Goal: Task Accomplishment & Management: Use online tool/utility

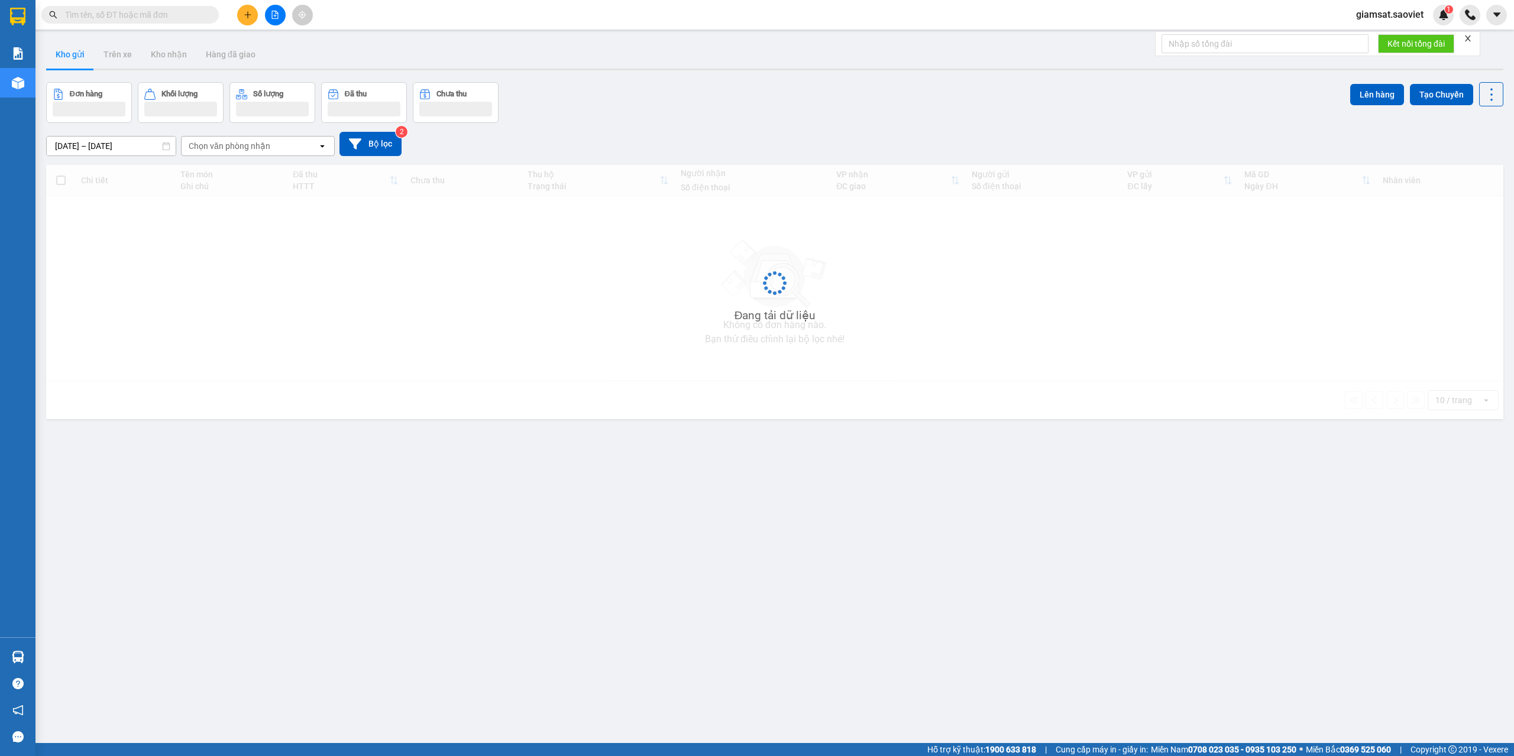
click at [117, 17] on input "text" at bounding box center [135, 14] width 140 height 13
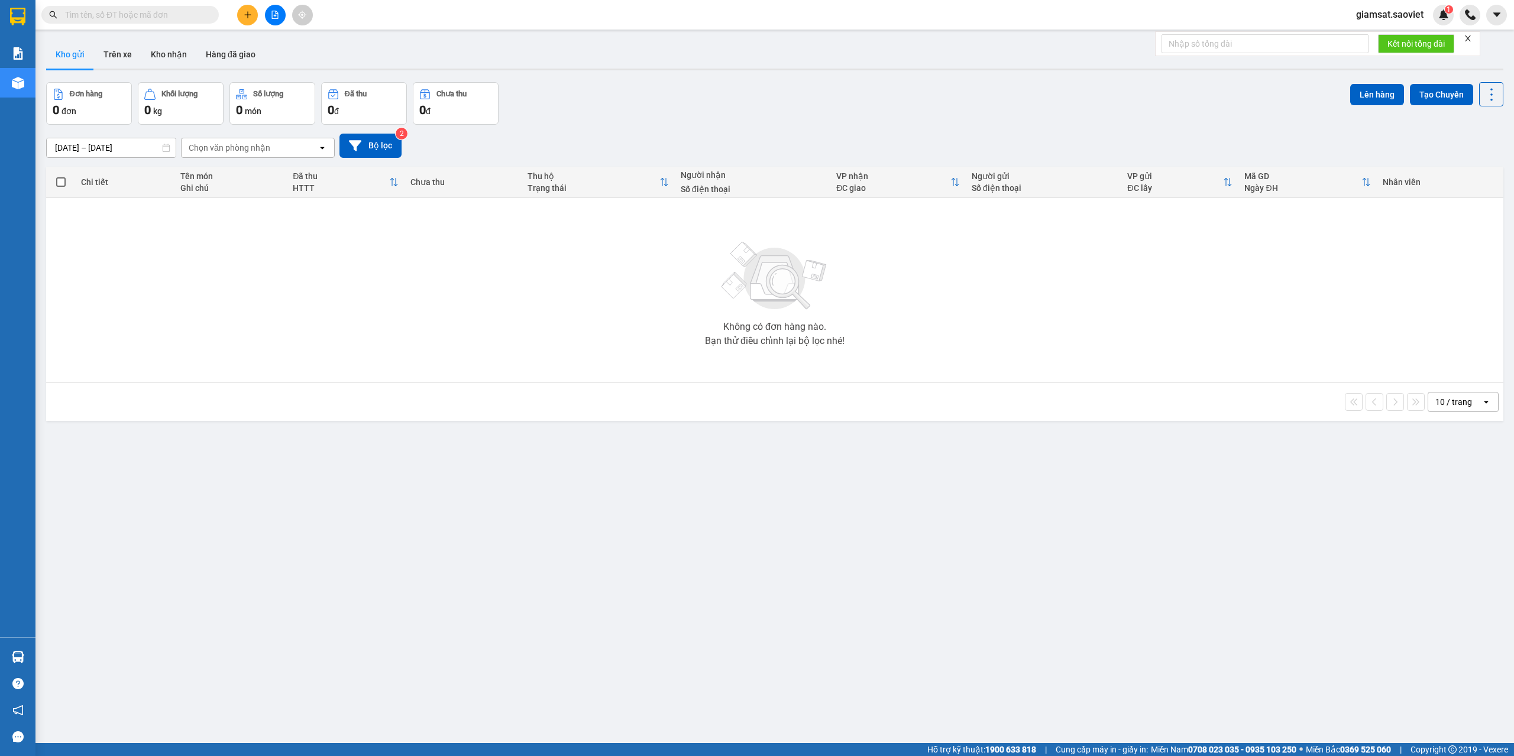
paste input "CWD2V6NN"
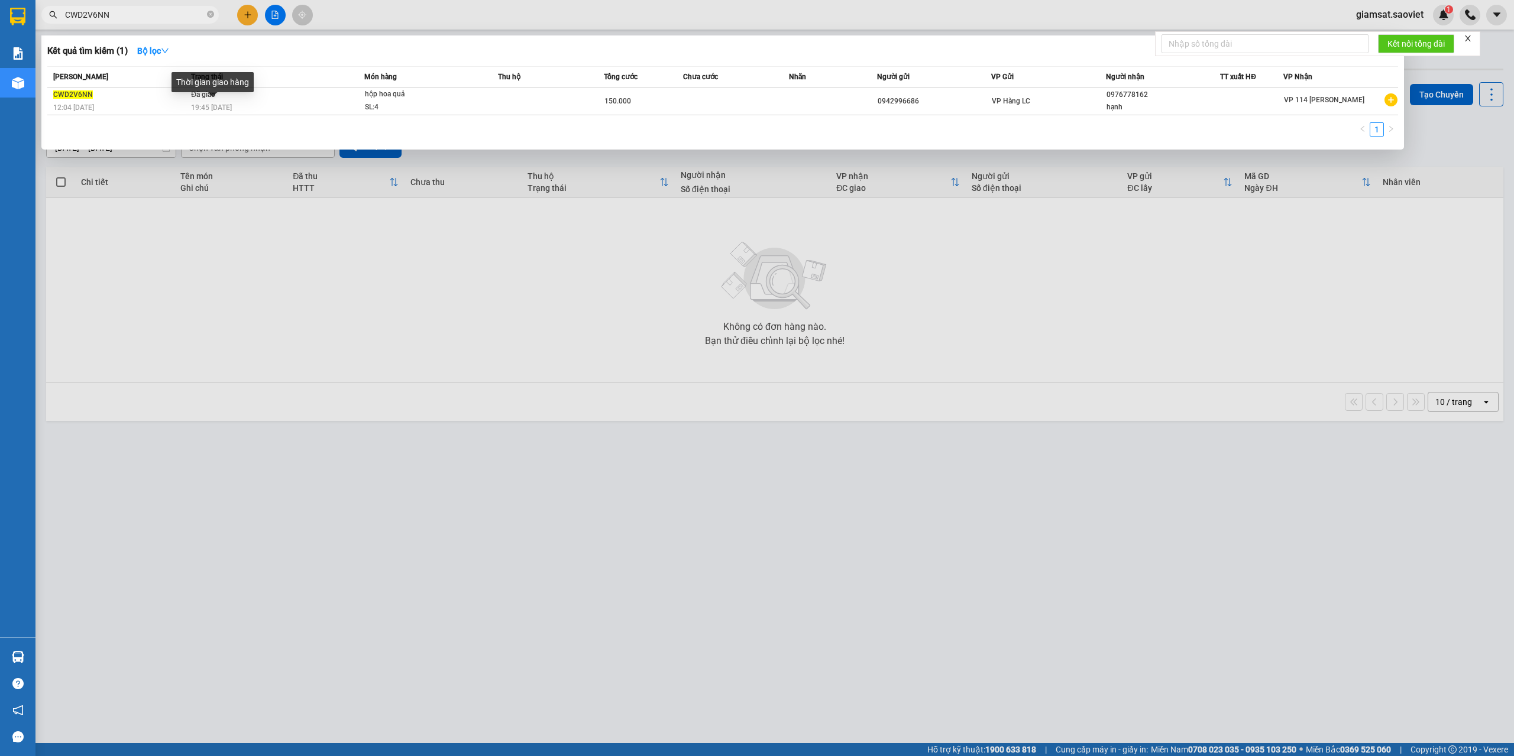
type input "CWD2V6NN"
click at [222, 97] on div "Thời gian giao hàng" at bounding box center [212, 86] width 82 height 28
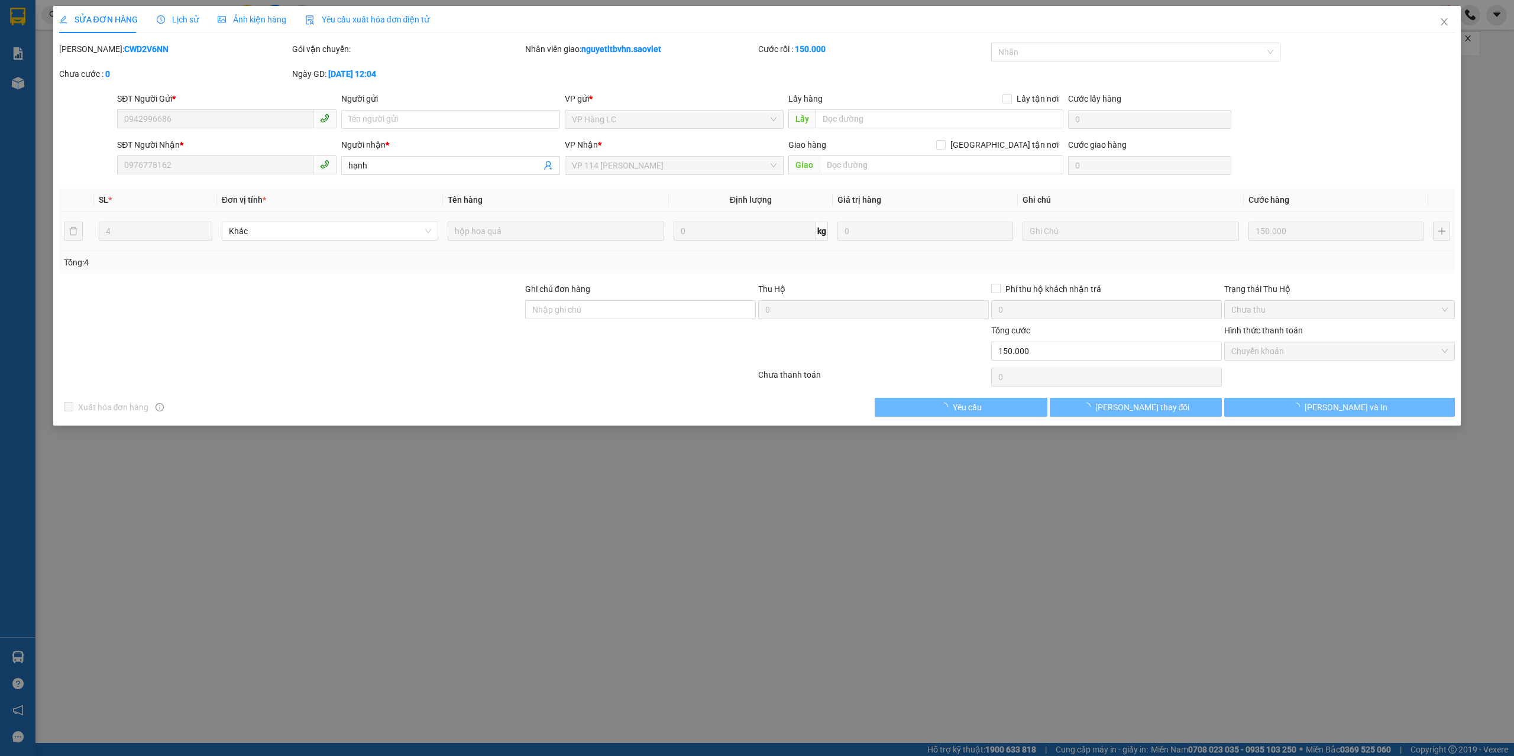
type input "0942996686"
type input "0976778162"
type input "hạnh"
type input "0"
type input "150.000"
